Goal: Information Seeking & Learning: Learn about a topic

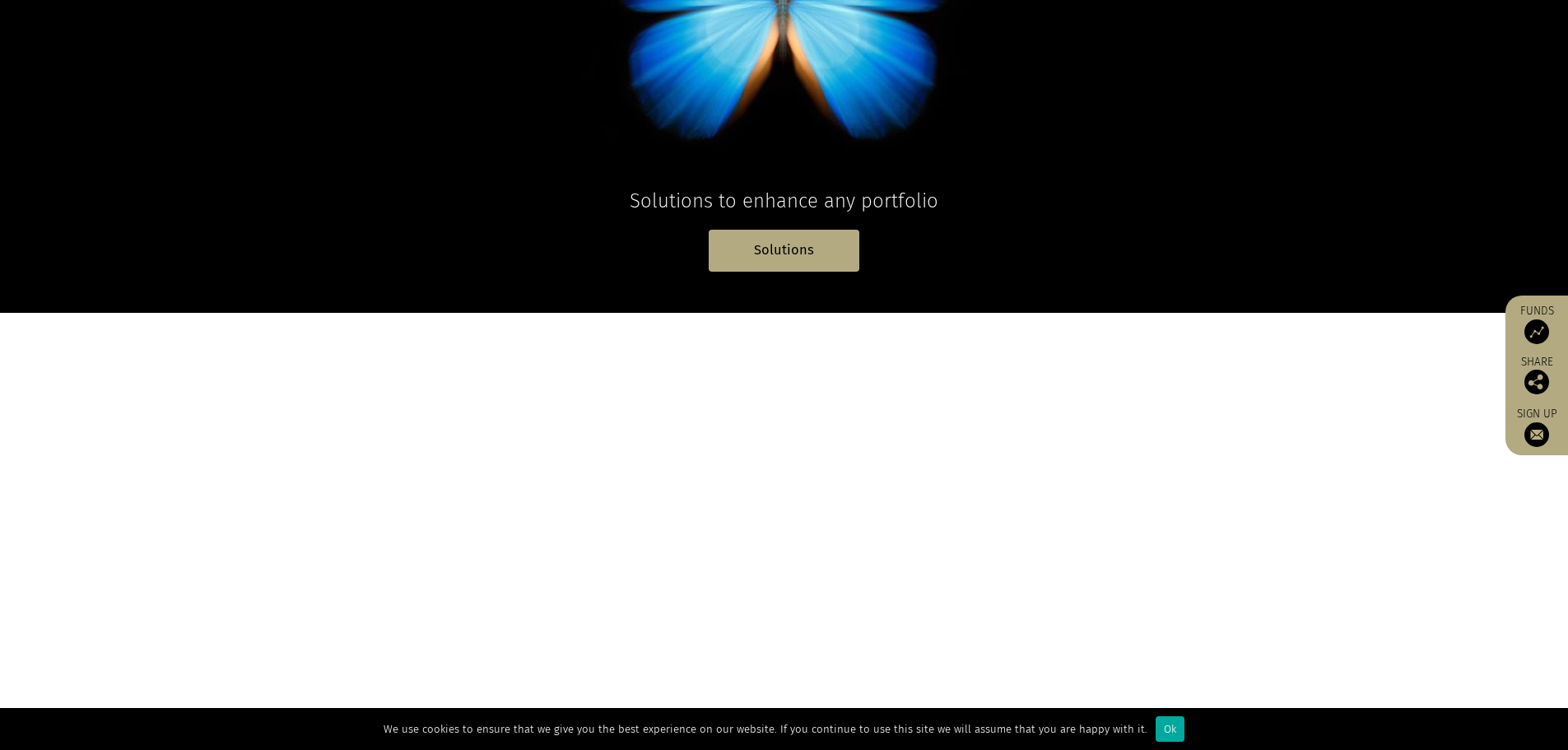
scroll to position [412, 0]
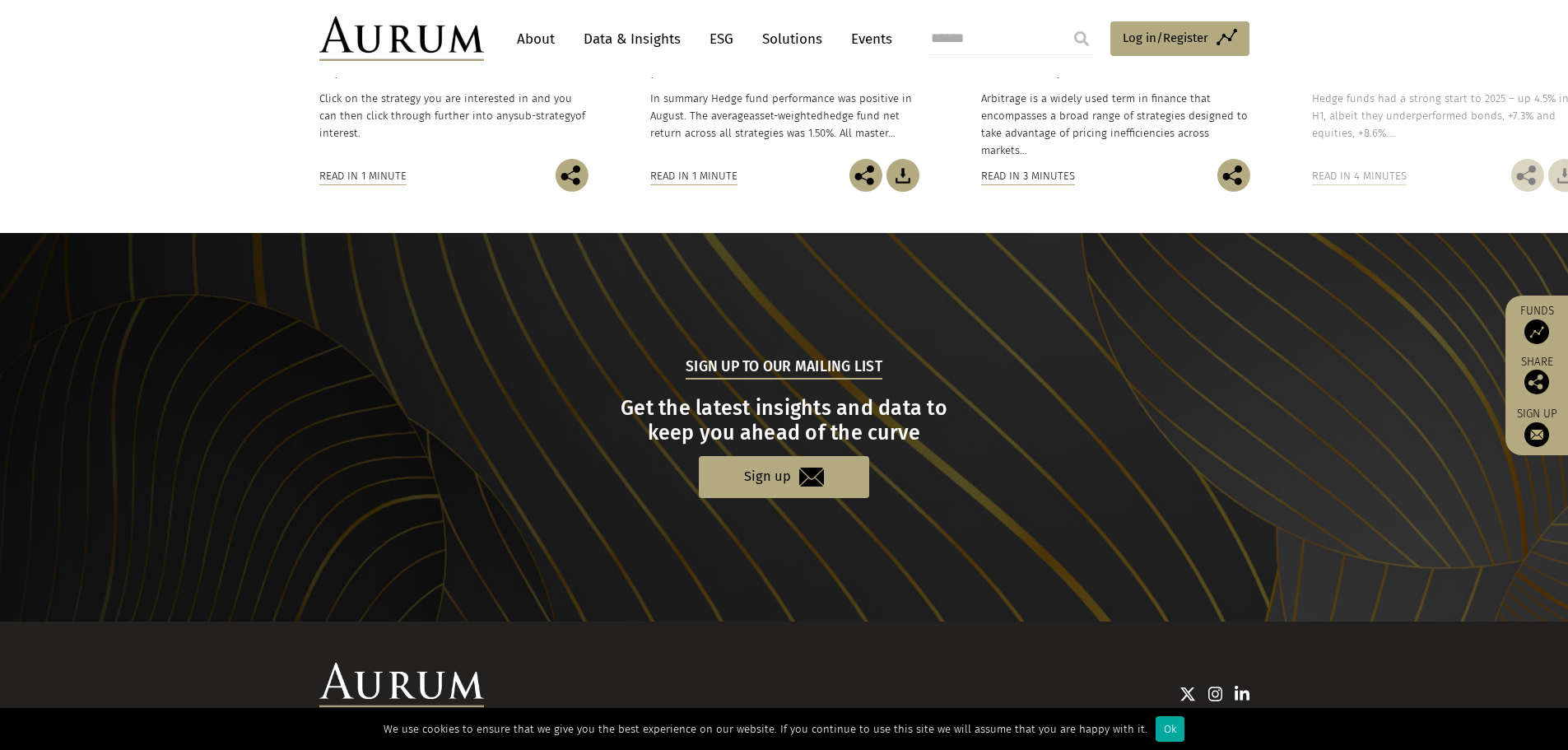
scroll to position [1554, 0]
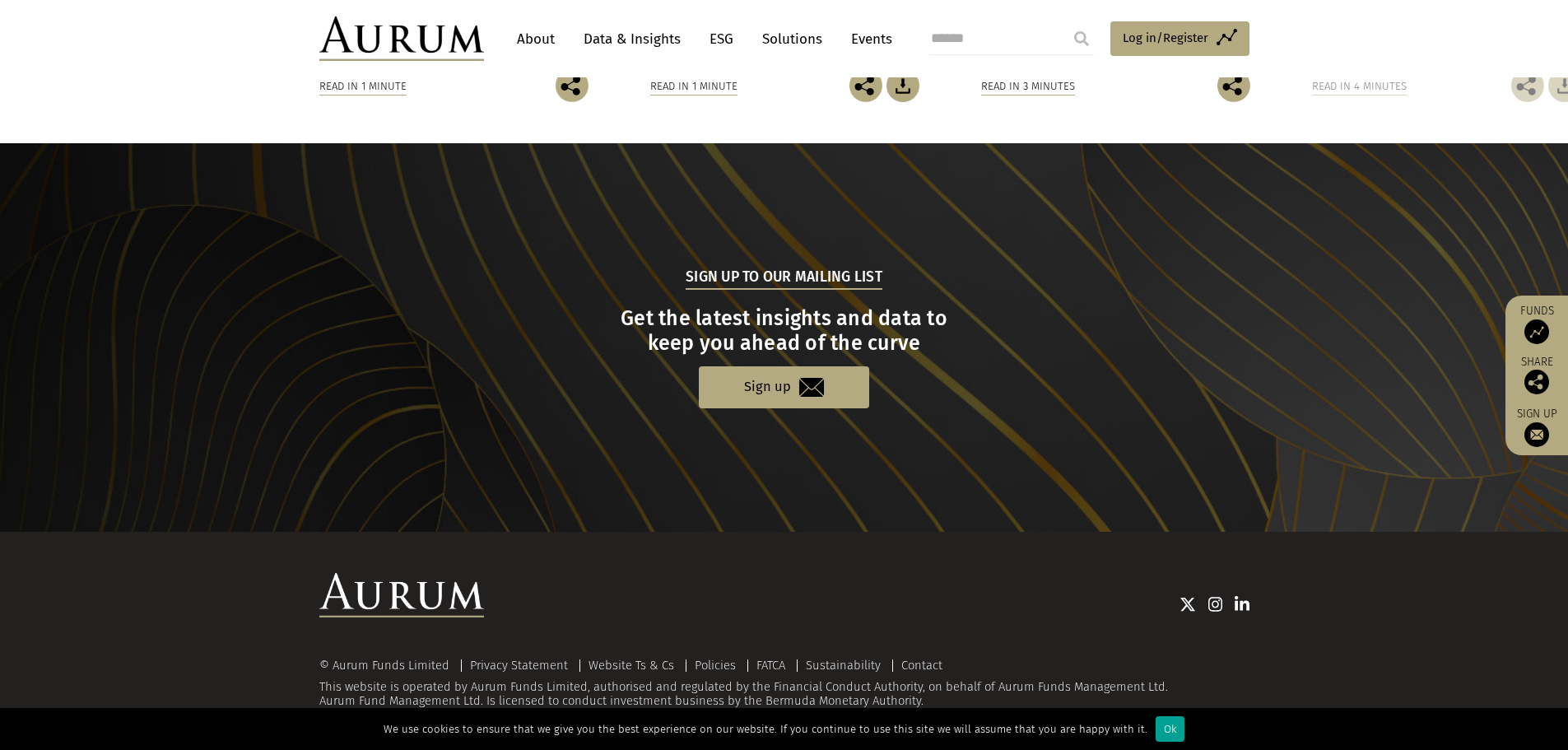
click at [1156, 728] on div "Ok" at bounding box center [1171, 729] width 29 height 26
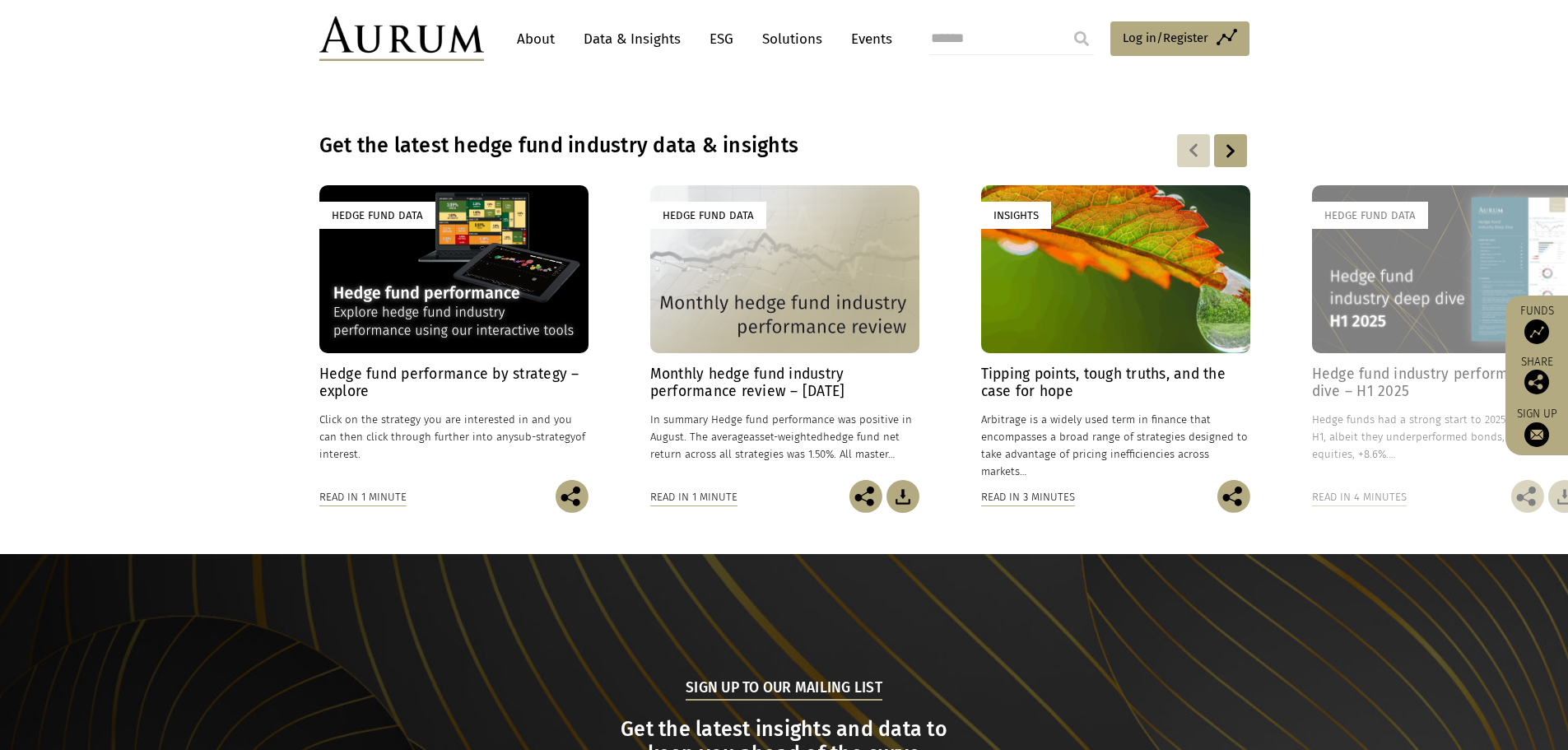
scroll to position [1142, 0]
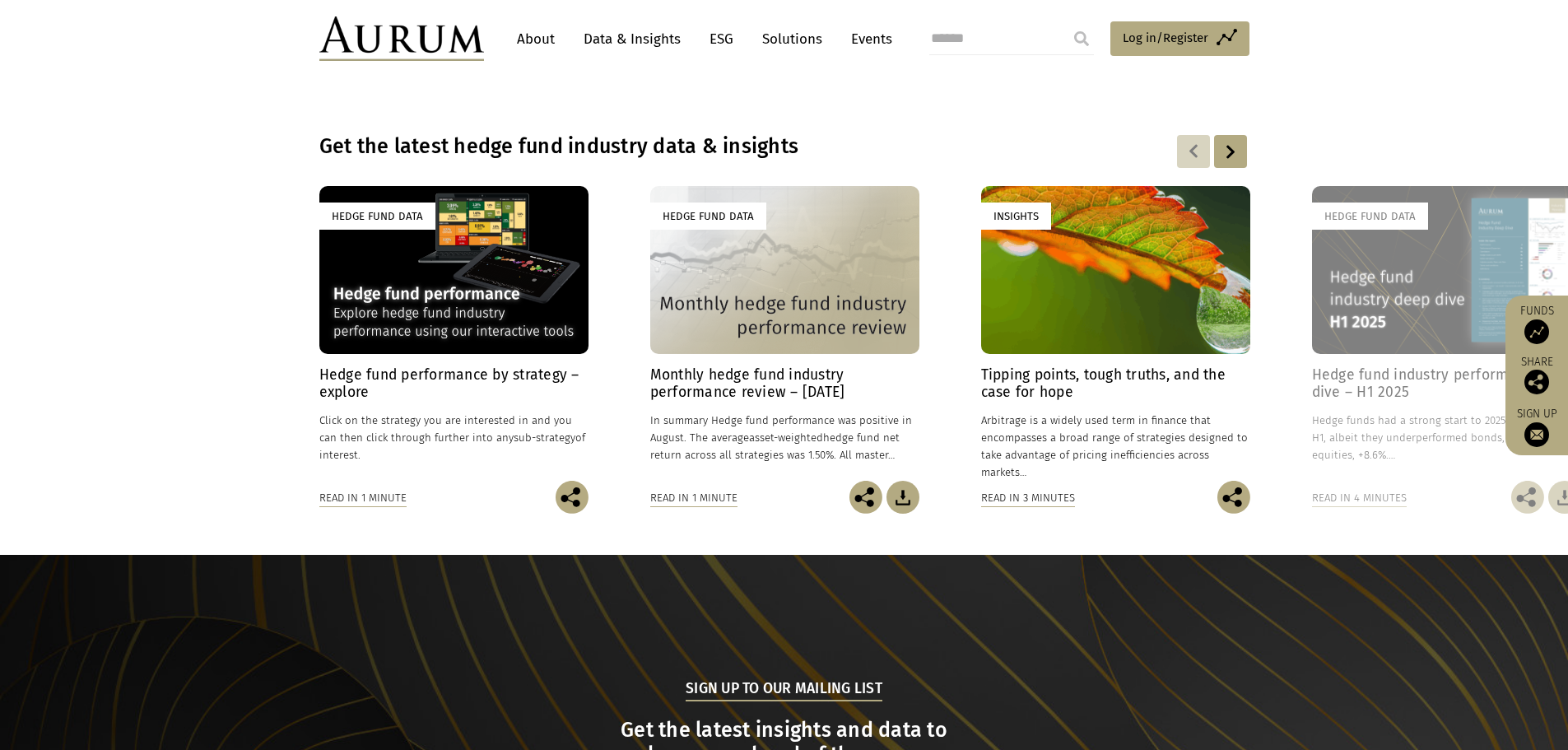
click at [612, 35] on link "Data & Insights" at bounding box center [632, 39] width 114 height 31
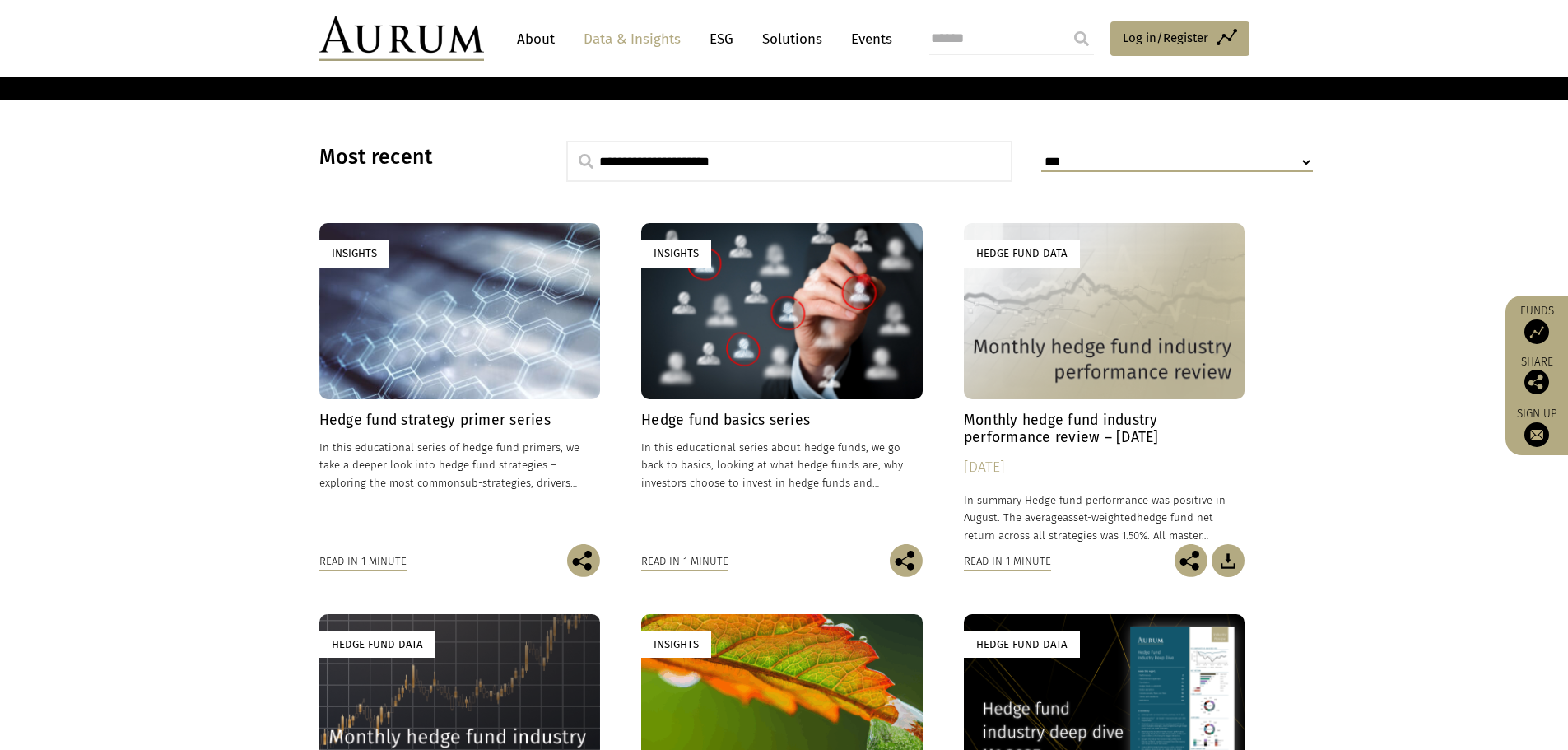
scroll to position [494, 0]
